Goal: Task Accomplishment & Management: Use online tool/utility

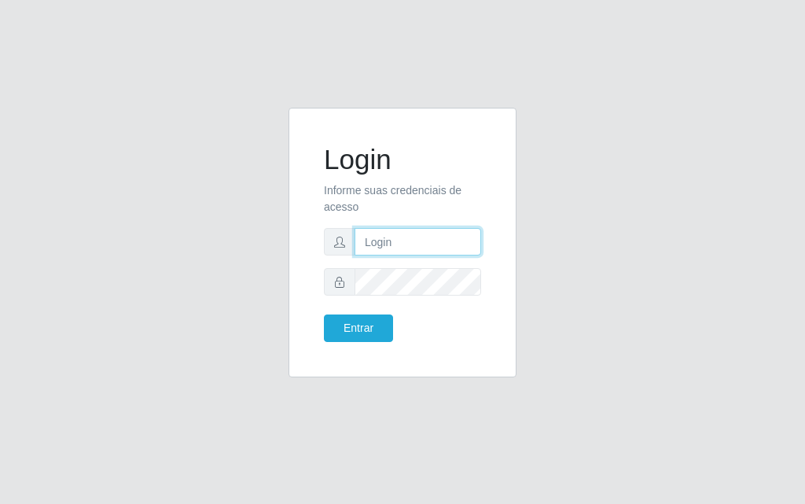
click at [427, 247] on input "text" at bounding box center [418, 242] width 127 height 28
type input "[PERSON_NAME]"
click at [358, 314] on form "Login Informe suas credenciais de acesso [PERSON_NAME] Entrar" at bounding box center [402, 242] width 157 height 199
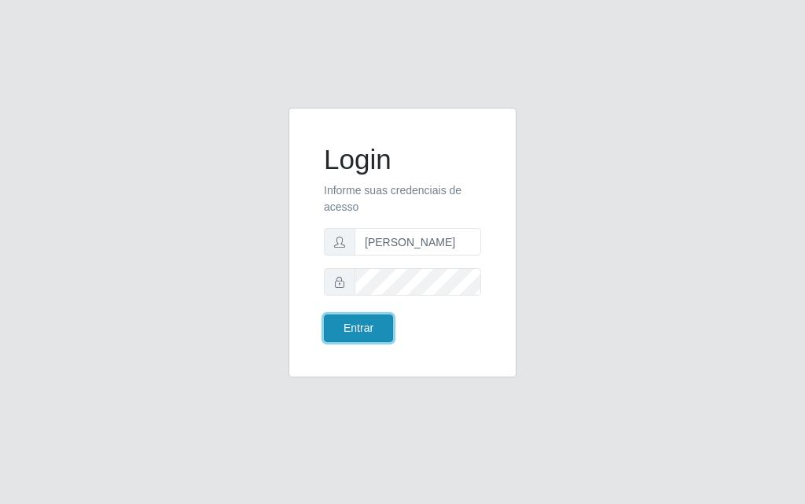
click at [358, 322] on button "Entrar" at bounding box center [358, 328] width 69 height 28
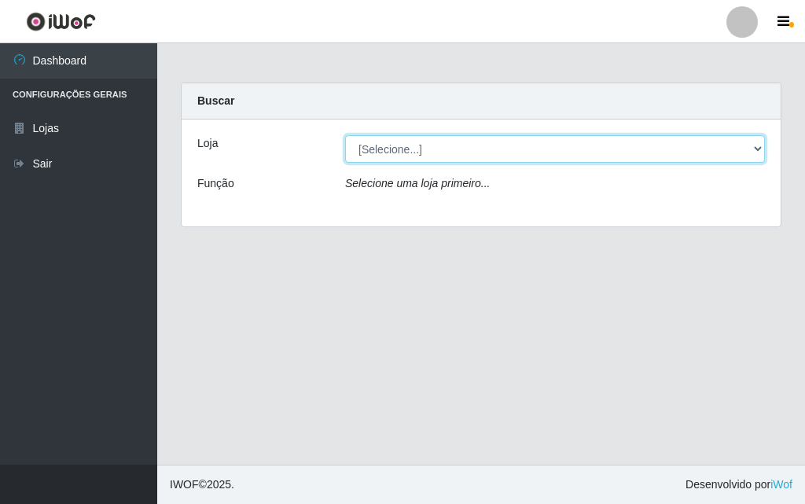
click at [748, 152] on select "[Selecione...] Divino Fogão - [GEOGRAPHIC_DATA]" at bounding box center [555, 149] width 420 height 28
select select "499"
click at [345, 135] on select "[Selecione...] Divino Fogão - [GEOGRAPHIC_DATA]" at bounding box center [555, 149] width 420 height 28
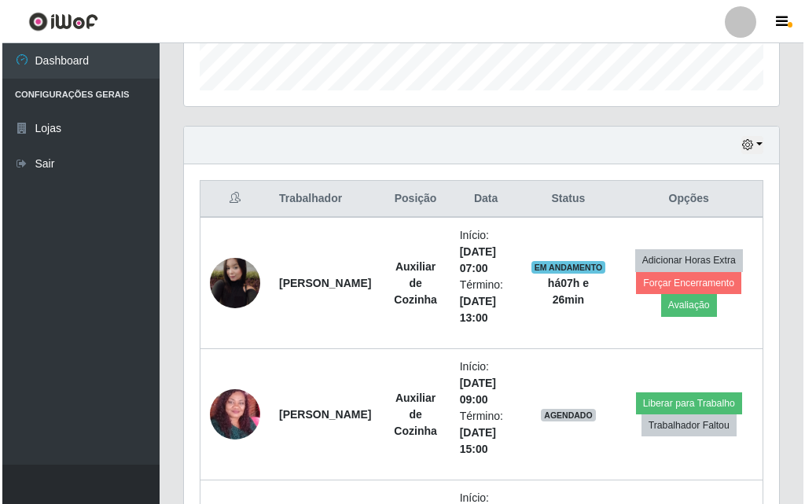
scroll to position [629, 0]
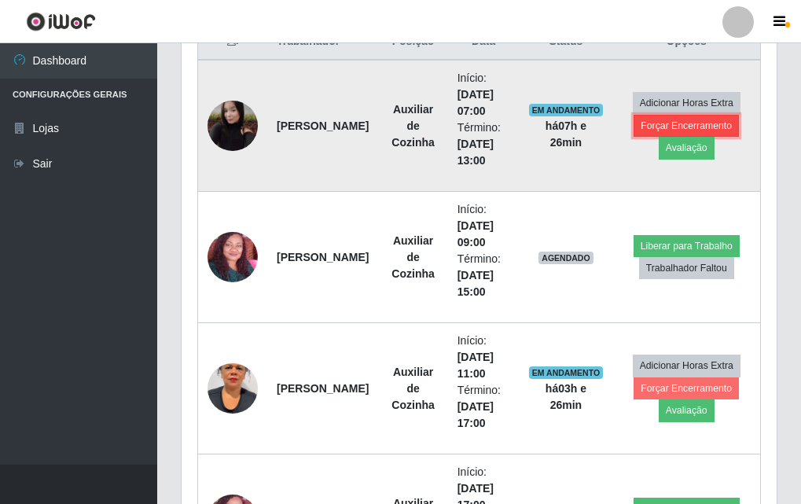
click at [663, 119] on button "Forçar Encerramento" at bounding box center [686, 126] width 105 height 22
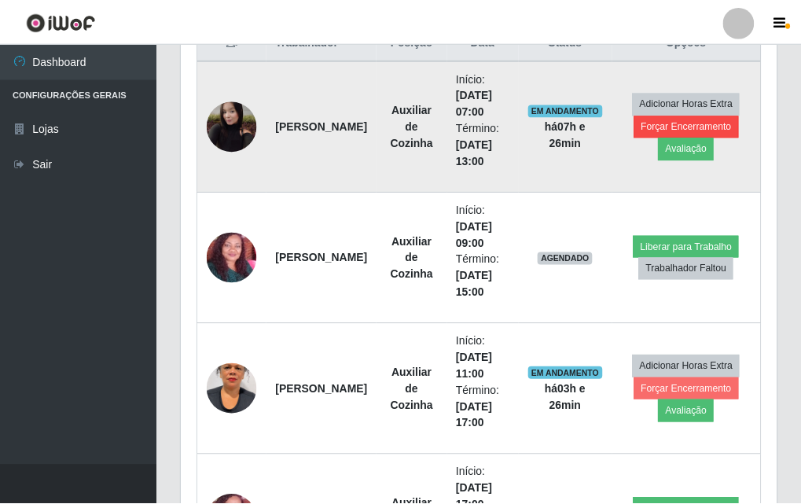
scroll to position [326, 587]
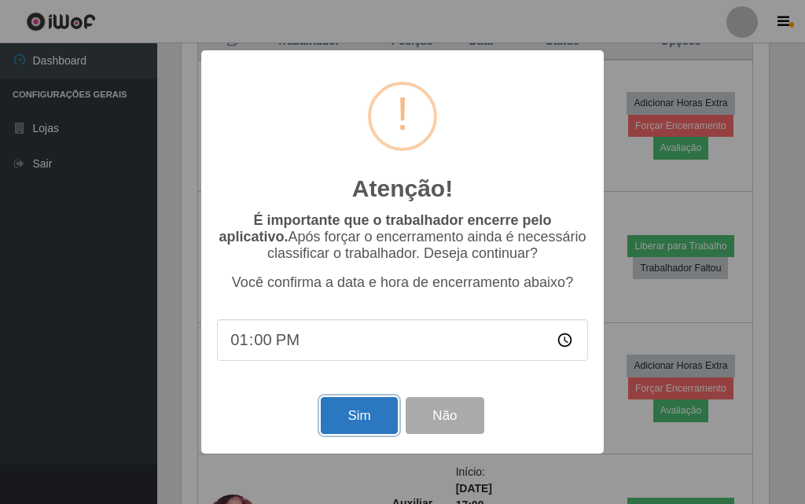
click at [345, 329] on button "Sim" at bounding box center [359, 415] width 76 height 37
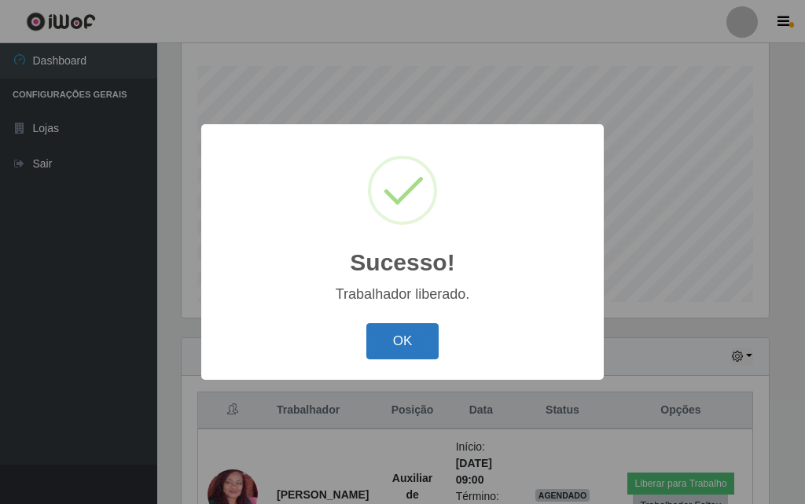
click at [434, 329] on button "OK" at bounding box center [402, 341] width 73 height 37
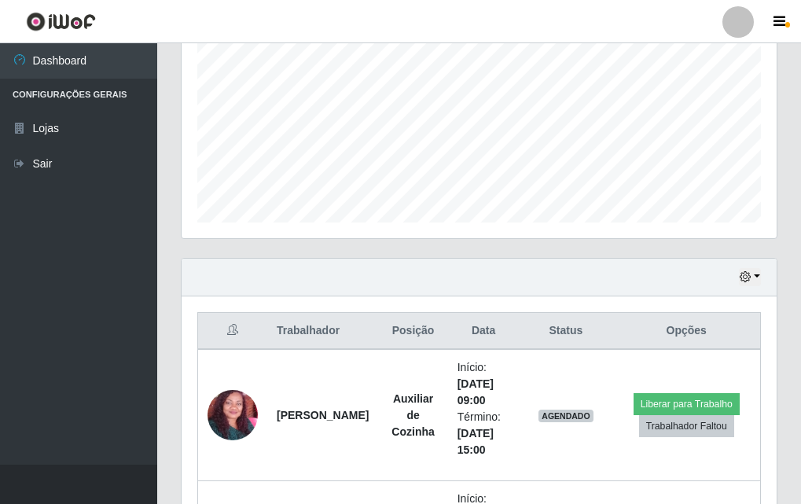
scroll to position [261, 0]
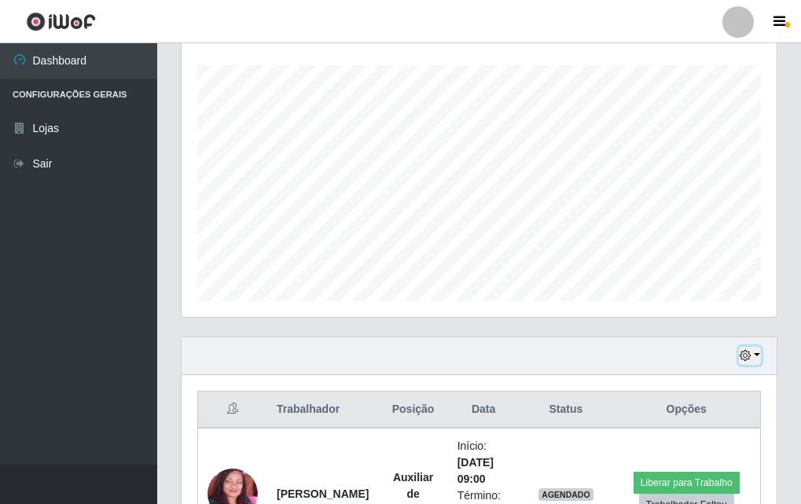
click at [754, 329] on button "button" at bounding box center [750, 356] width 22 height 18
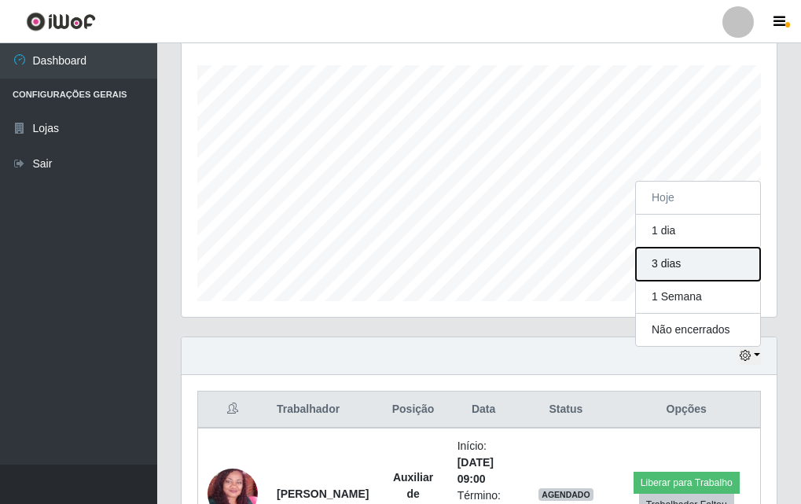
click at [720, 270] on button "3 dias" at bounding box center [698, 264] width 124 height 33
